Goal: Check status: Check status

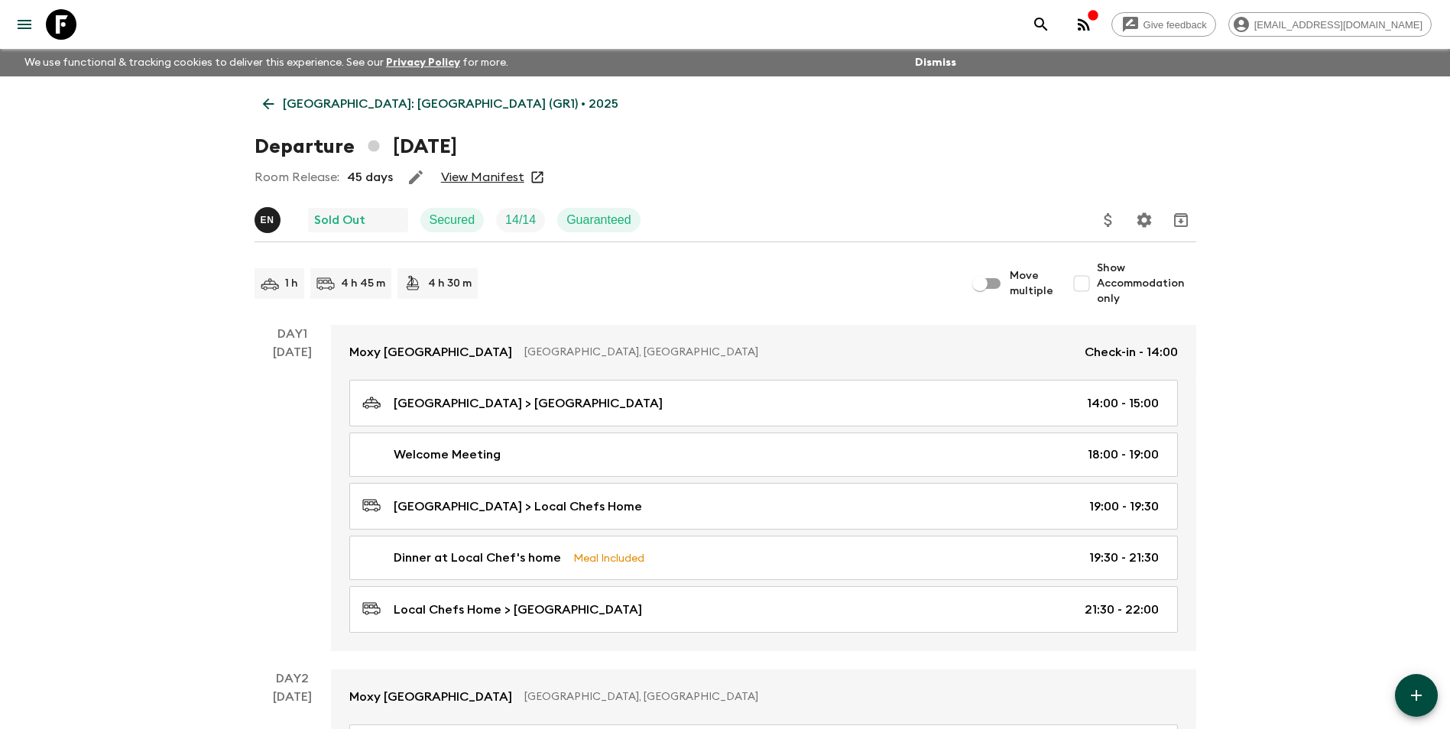
click at [308, 104] on p "[GEOGRAPHIC_DATA]: [GEOGRAPHIC_DATA] (GR1) • 2025" at bounding box center [450, 104] width 335 height 18
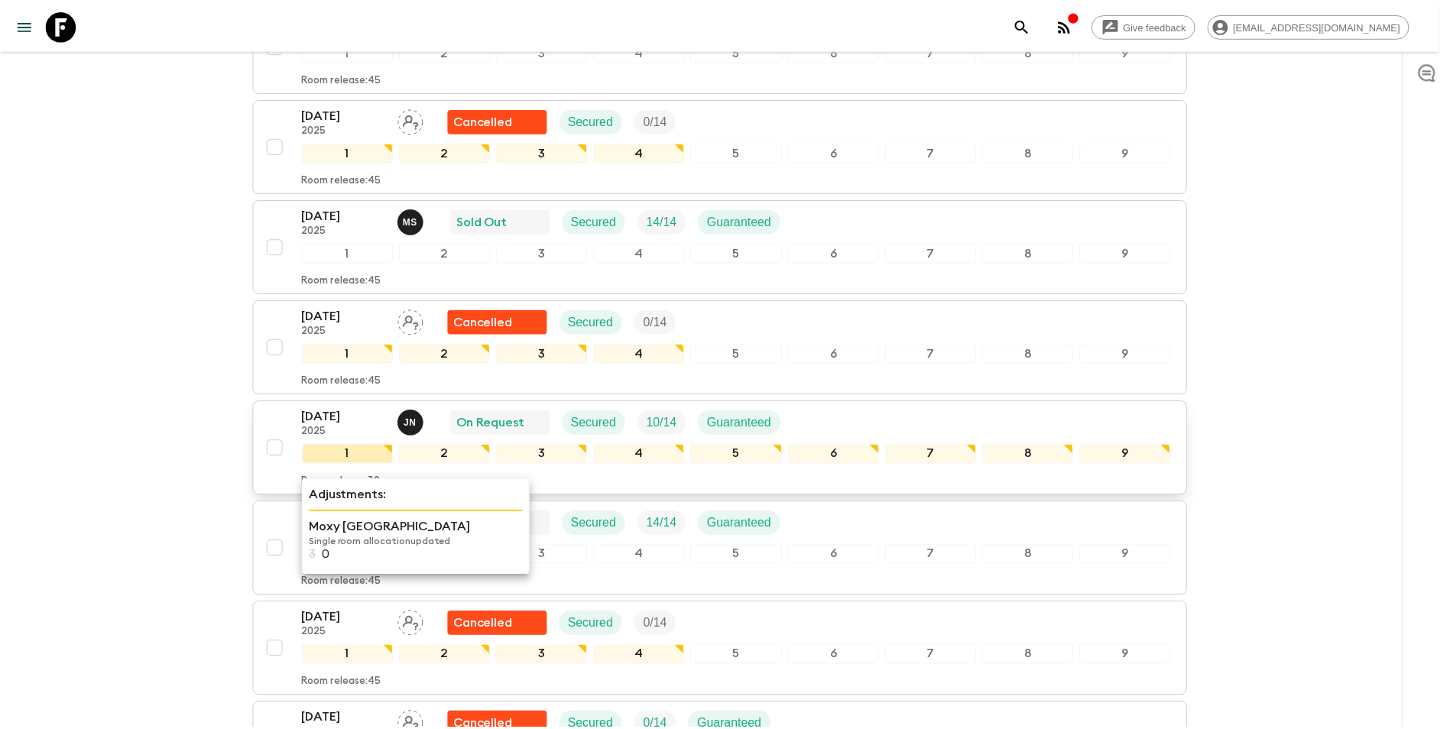
scroll to position [764, 0]
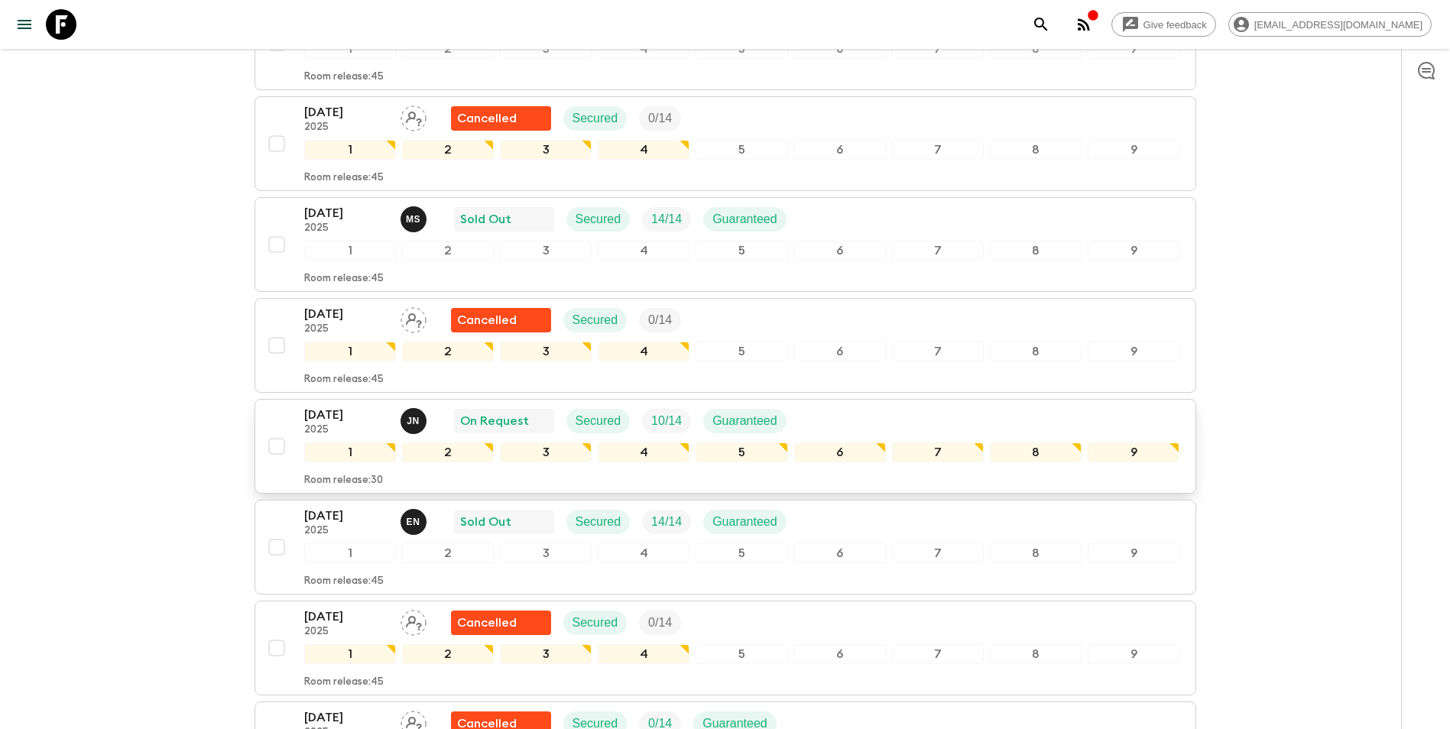
click at [327, 406] on p "[DATE]" at bounding box center [346, 415] width 84 height 18
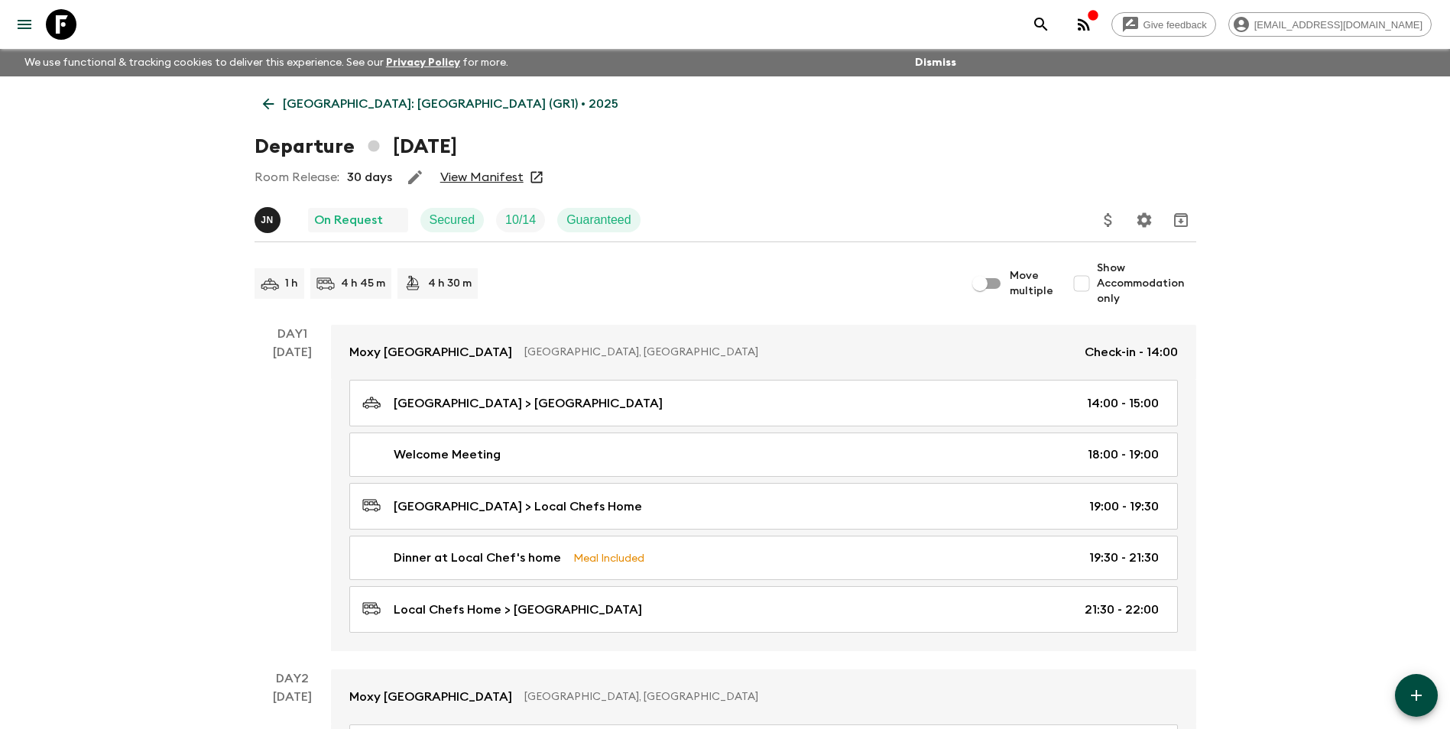
click at [452, 173] on link "View Manifest" at bounding box center [481, 177] width 83 height 15
click at [270, 101] on icon at bounding box center [268, 104] width 17 height 17
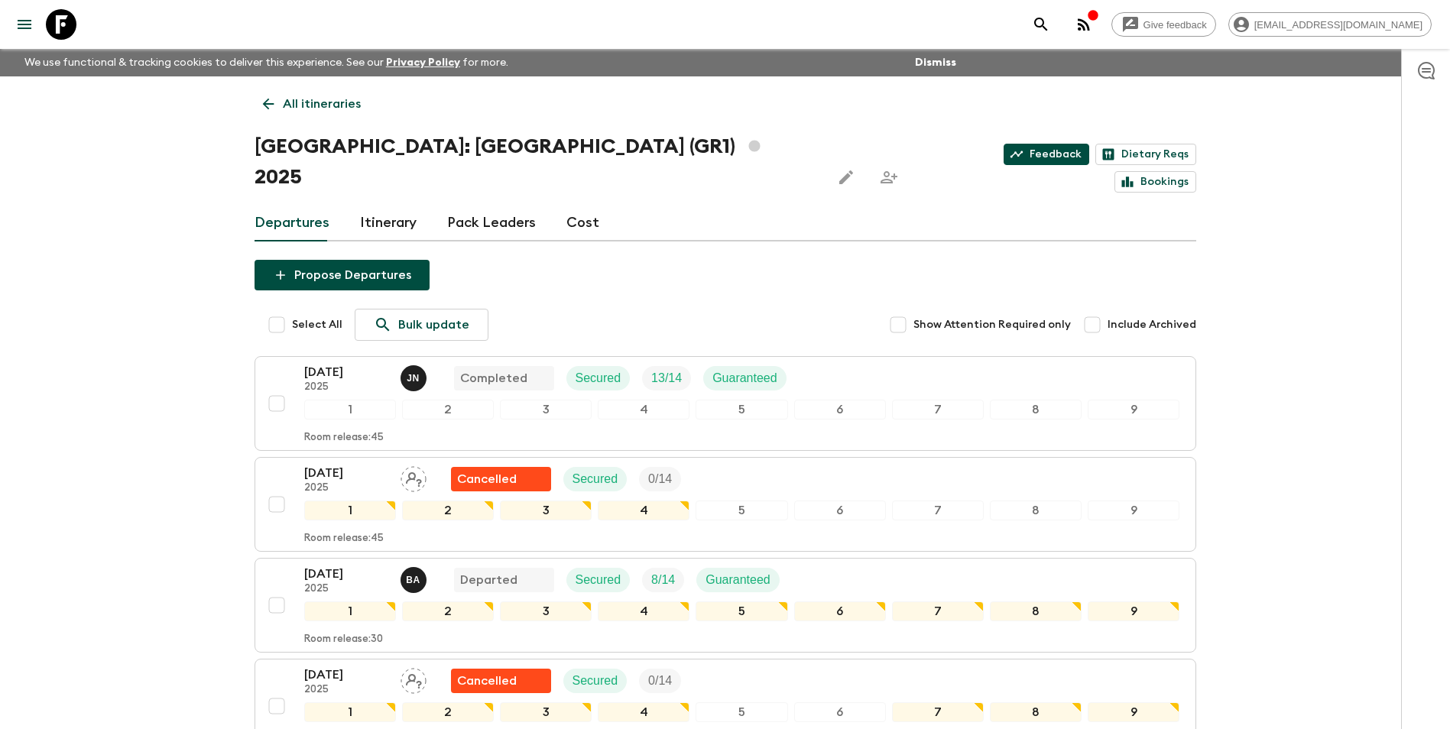
click at [1003, 149] on link "Feedback" at bounding box center [1046, 154] width 86 height 21
click at [277, 110] on link "All itineraries" at bounding box center [311, 104] width 115 height 31
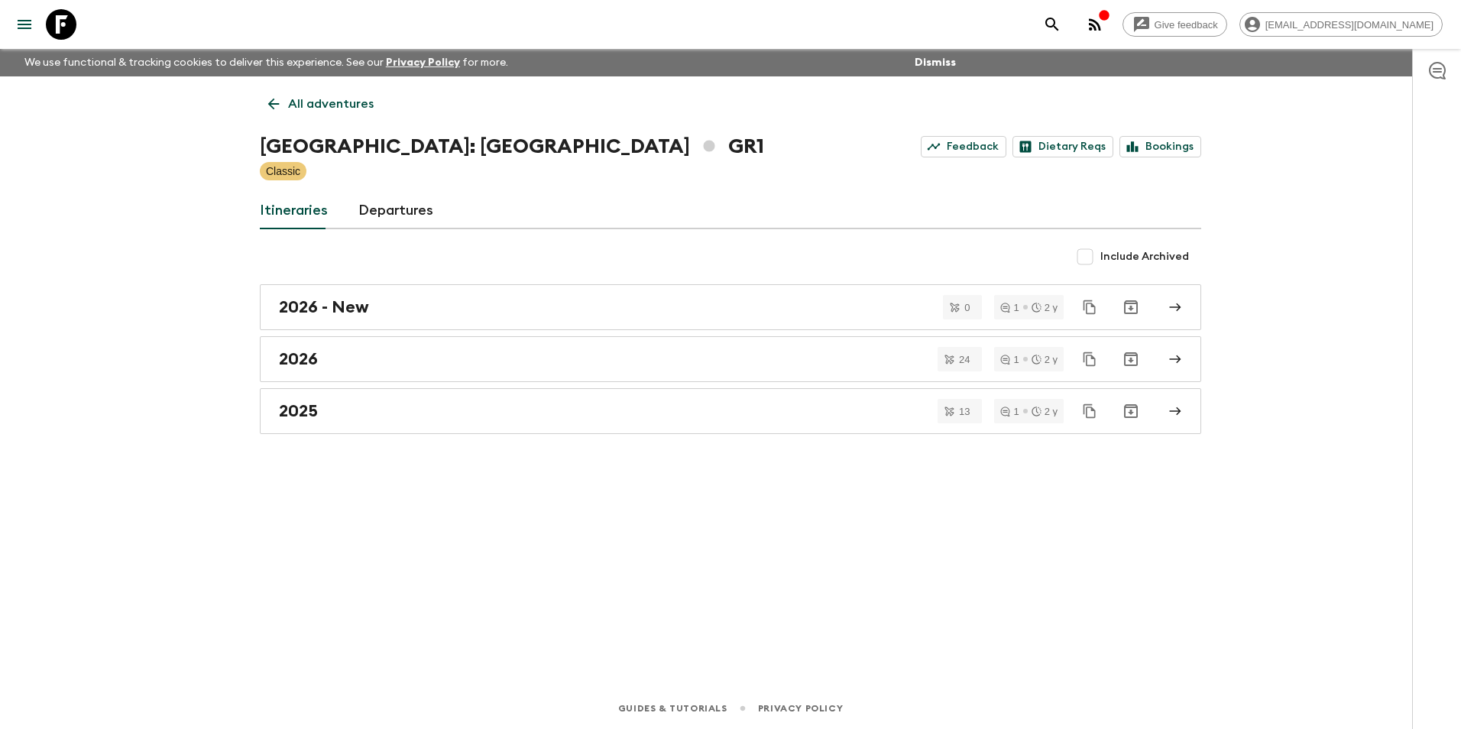
click at [277, 110] on icon at bounding box center [273, 104] width 17 height 17
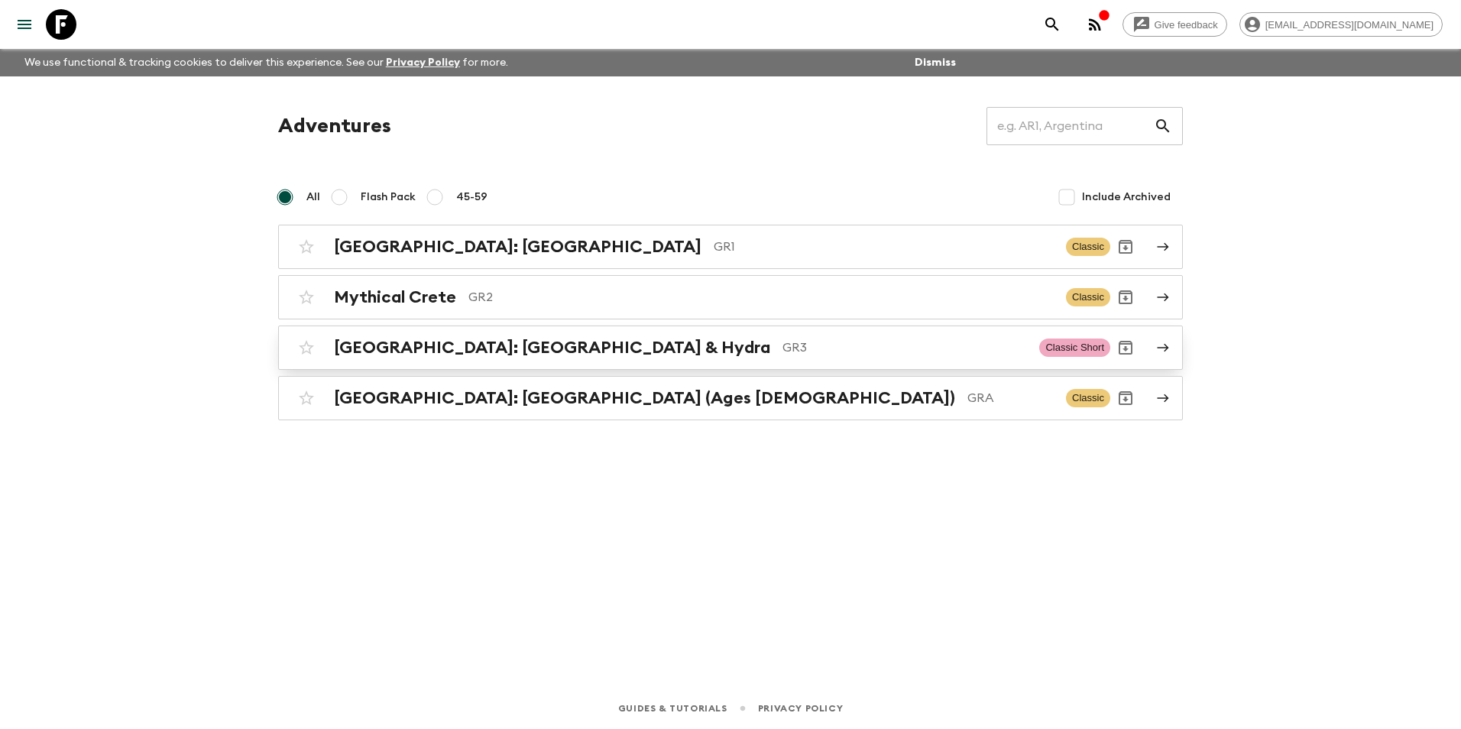
click at [433, 341] on h2 "[GEOGRAPHIC_DATA]: [GEOGRAPHIC_DATA] & Hydra" at bounding box center [552, 348] width 436 height 20
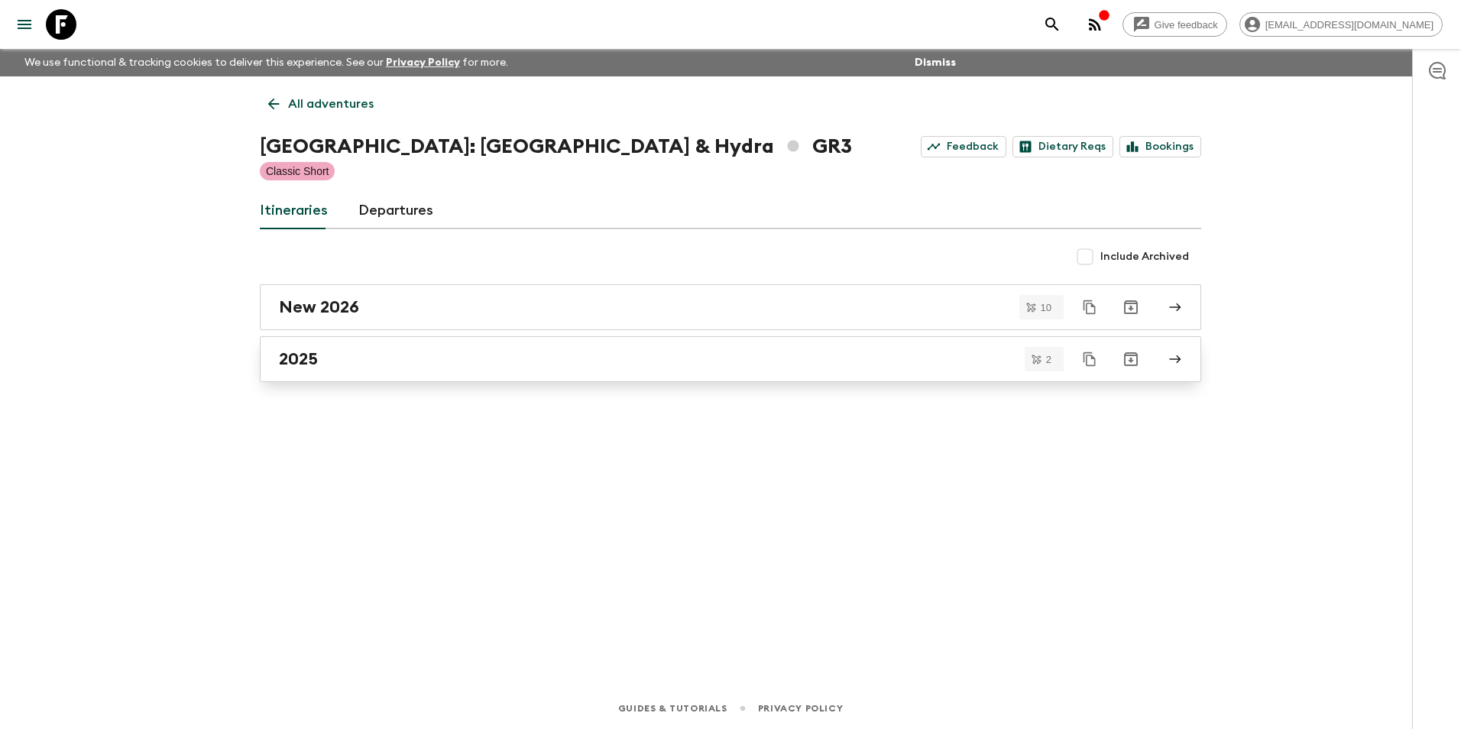
click at [350, 361] on div "2025" at bounding box center [716, 359] width 874 height 20
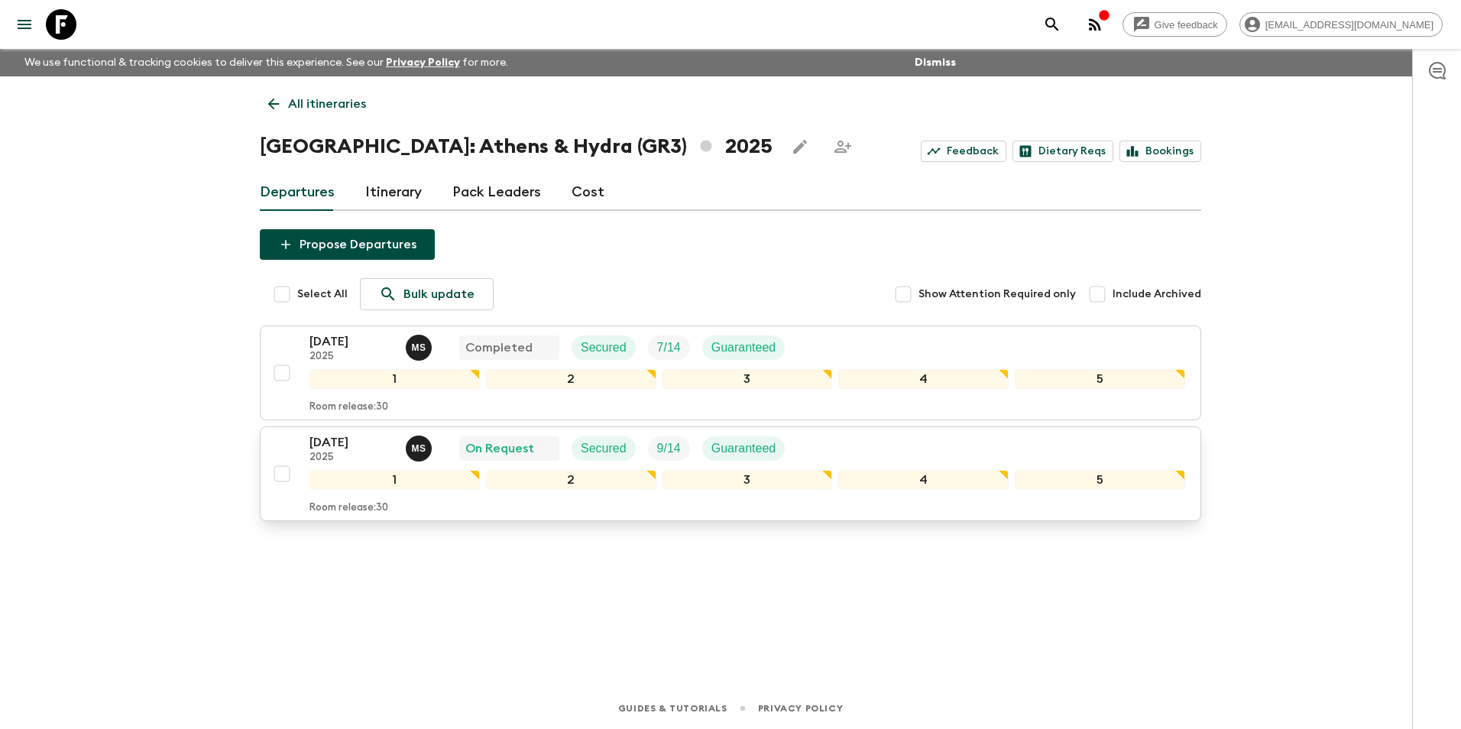
click at [342, 436] on p "[DATE]" at bounding box center [351, 442] width 84 height 18
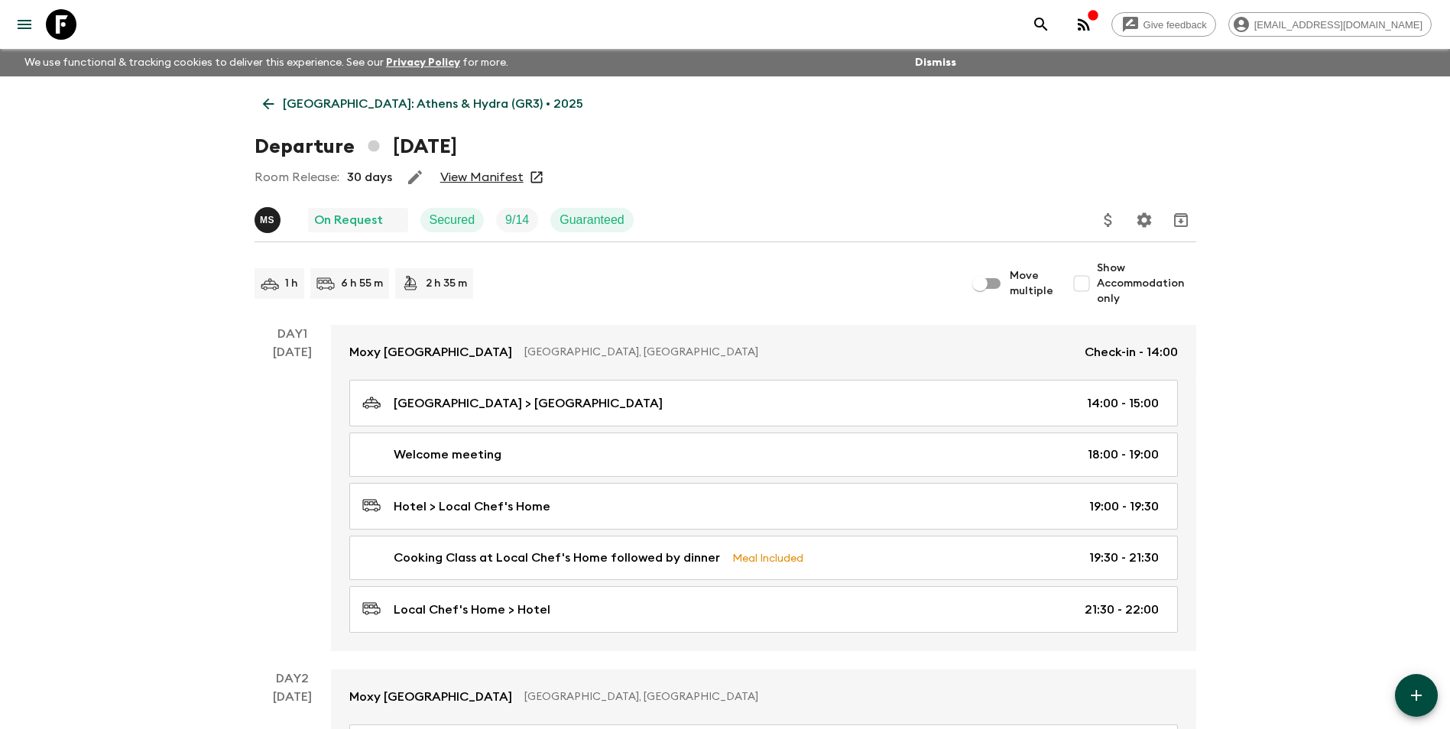
click at [468, 179] on link "View Manifest" at bounding box center [481, 177] width 83 height 15
